Goal: Information Seeking & Learning: Learn about a topic

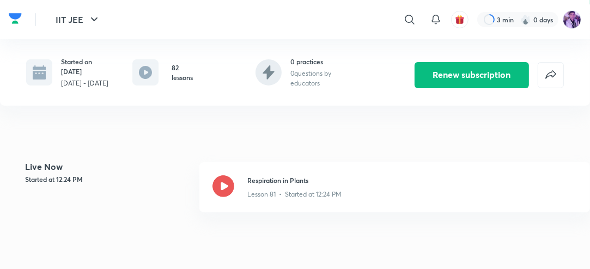
scroll to position [205, 0]
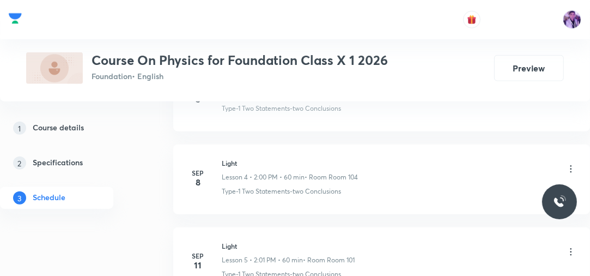
scroll to position [963, 0]
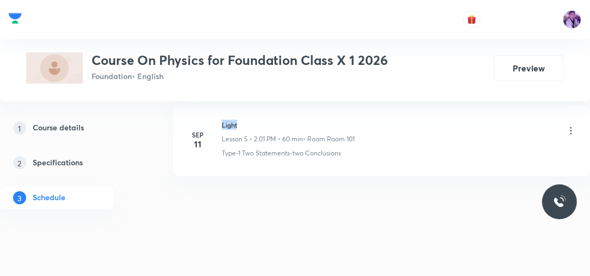
drag, startPoint x: 220, startPoint y: 120, endPoint x: 244, endPoint y: 119, distance: 24.0
click at [244, 120] on div "Sep 11 Light Lesson 5 • 2:01 PM • 60 min • Room Room 101 Type-1 Two Statements-…" at bounding box center [382, 139] width 390 height 38
copy h6 "Light"
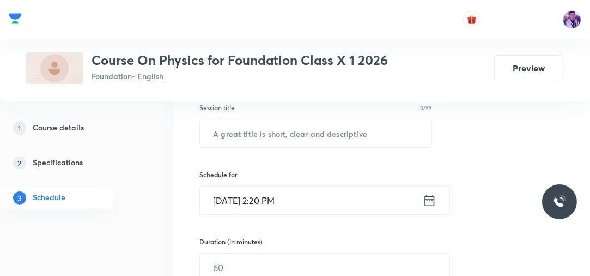
scroll to position [174, 0]
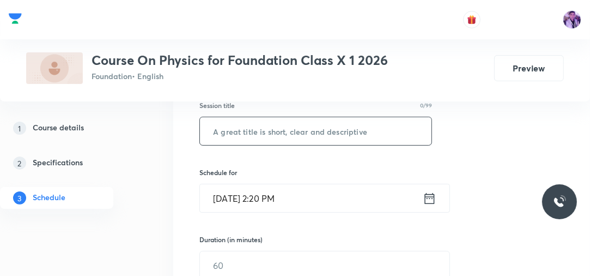
click at [366, 134] on input "text" at bounding box center [316, 131] width 232 height 28
paste input "Light"
drag, startPoint x: 366, startPoint y: 134, endPoint x: 277, endPoint y: 198, distance: 110.0
click at [277, 198] on div "Session 6 Live class Session title 5/99 Light ​ Schedule for Oct 6, 2025, 2:20 …" at bounding box center [381, 280] width 365 height 493
type input "Light"
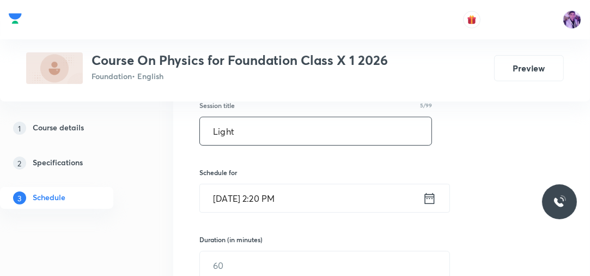
click at [277, 198] on input "Oct 6, 2025, 2:20 PM" at bounding box center [311, 198] width 223 height 28
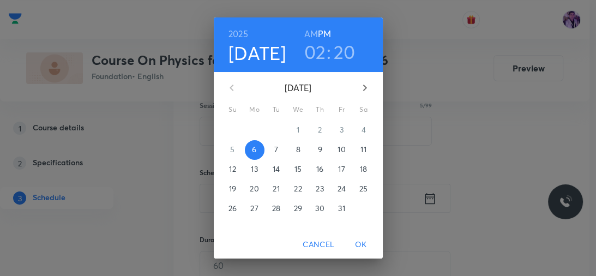
click at [355, 63] on div "02 : 20" at bounding box center [330, 51] width 76 height 23
click at [347, 57] on h3 "20" at bounding box center [345, 51] width 22 height 23
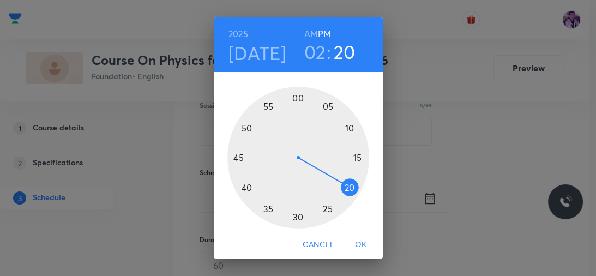
click at [310, 214] on div at bounding box center [298, 158] width 142 height 142
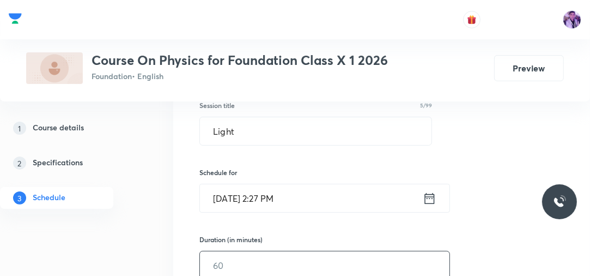
click at [238, 268] on input "text" at bounding box center [325, 265] width 250 height 28
type input "45"
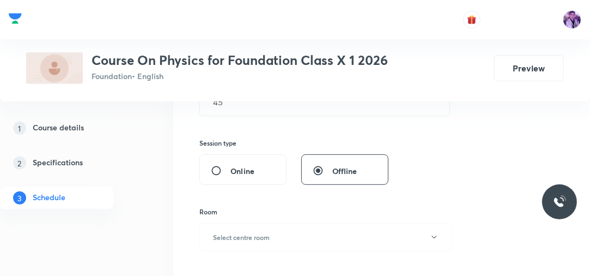
scroll to position [349, 0]
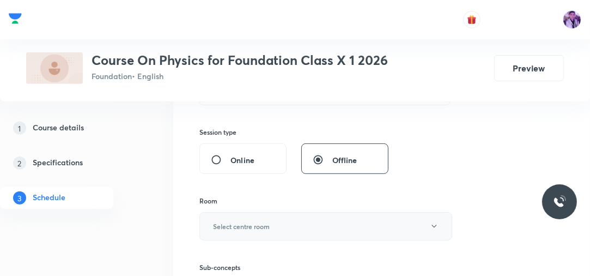
click at [242, 216] on button "Select centre room" at bounding box center [325, 226] width 253 height 28
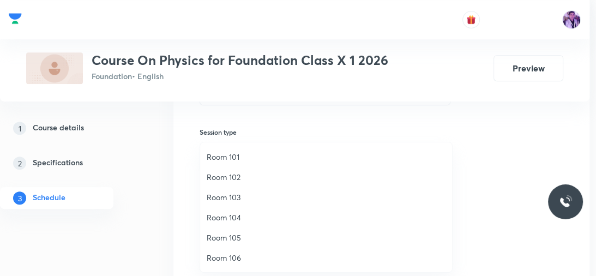
click at [221, 235] on span "Room 105" at bounding box center [326, 237] width 239 height 11
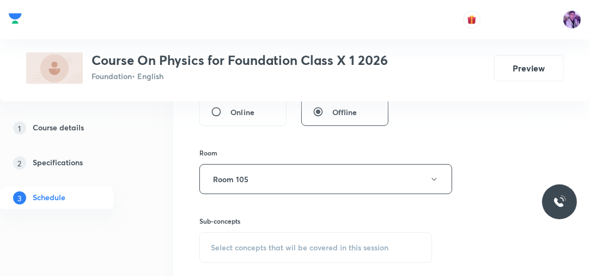
scroll to position [471, 0]
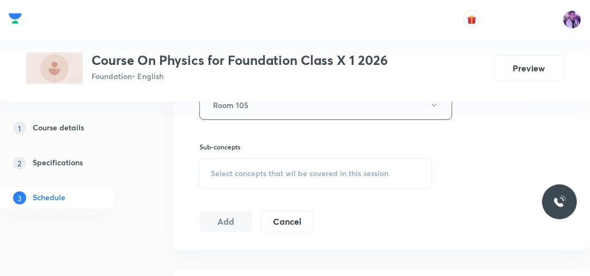
click at [271, 169] on span "Select concepts that wil be covered in this session" at bounding box center [300, 173] width 178 height 9
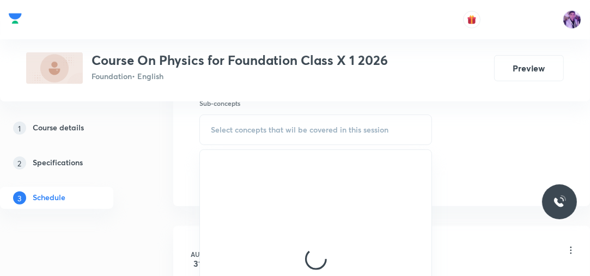
scroll to position [516, 0]
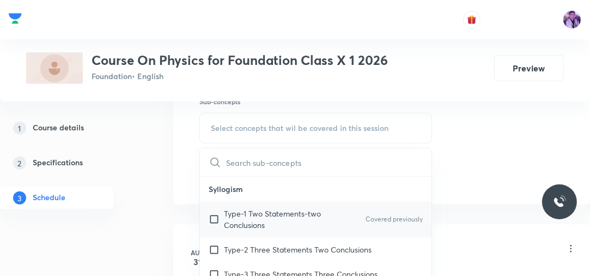
click at [228, 215] on p "Type-1 Two Statements-two Conclusions" at bounding box center [279, 219] width 110 height 23
checkbox input "true"
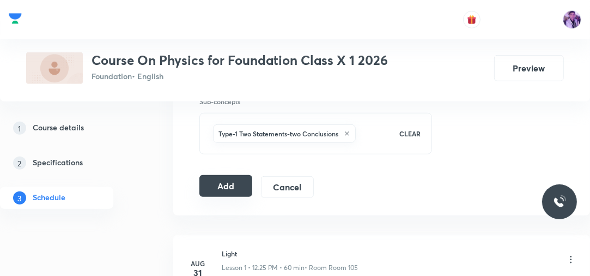
click at [224, 191] on button "Add" at bounding box center [225, 186] width 53 height 22
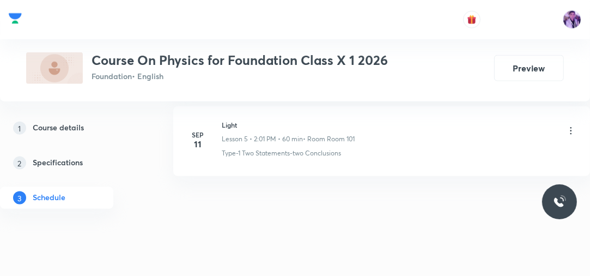
scroll to position [483, 0]
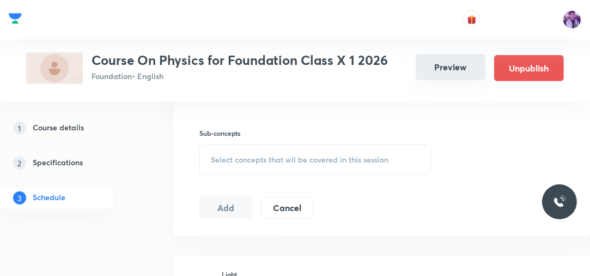
click at [450, 60] on button "Preview" at bounding box center [451, 67] width 70 height 26
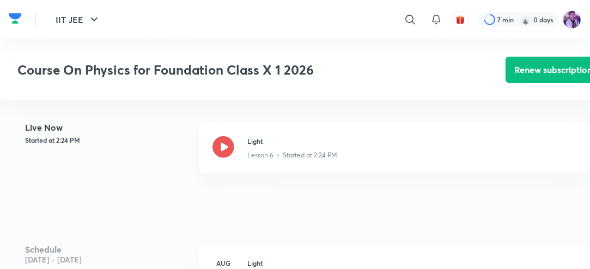
scroll to position [256, 0]
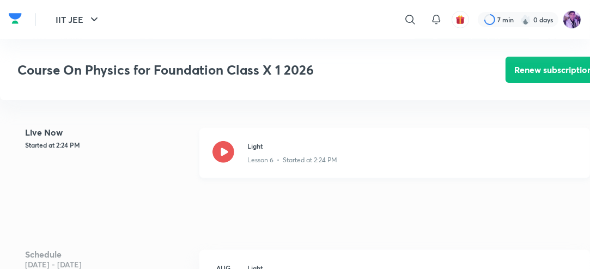
click at [220, 163] on icon at bounding box center [224, 152] width 22 height 22
click at [229, 165] on div at bounding box center [224, 153] width 22 height 24
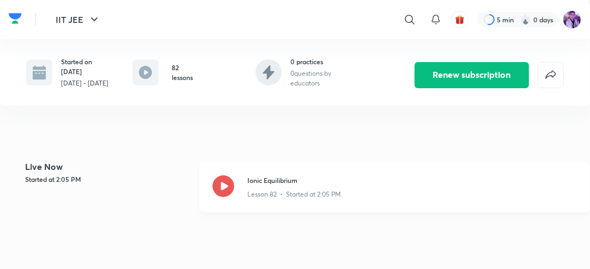
click at [232, 190] on icon at bounding box center [224, 186] width 22 height 22
